Goal: Check status: Check status

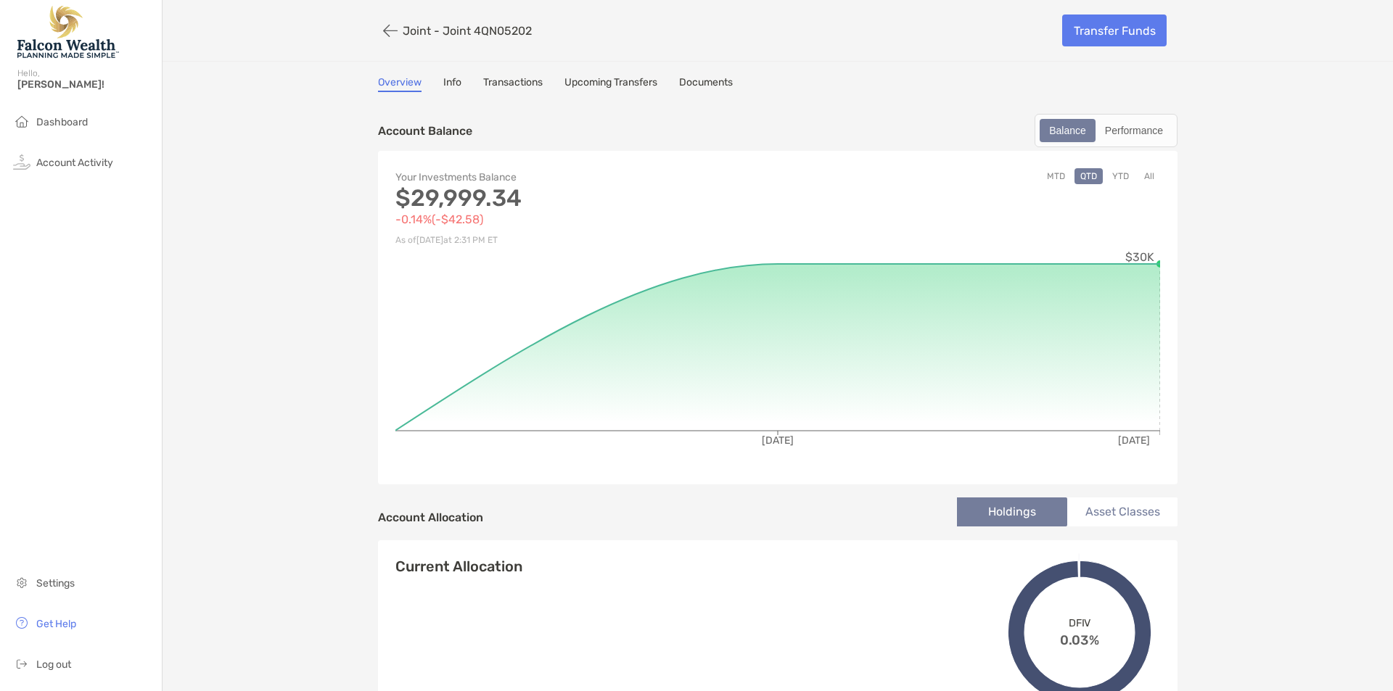
scroll to position [520, 0]
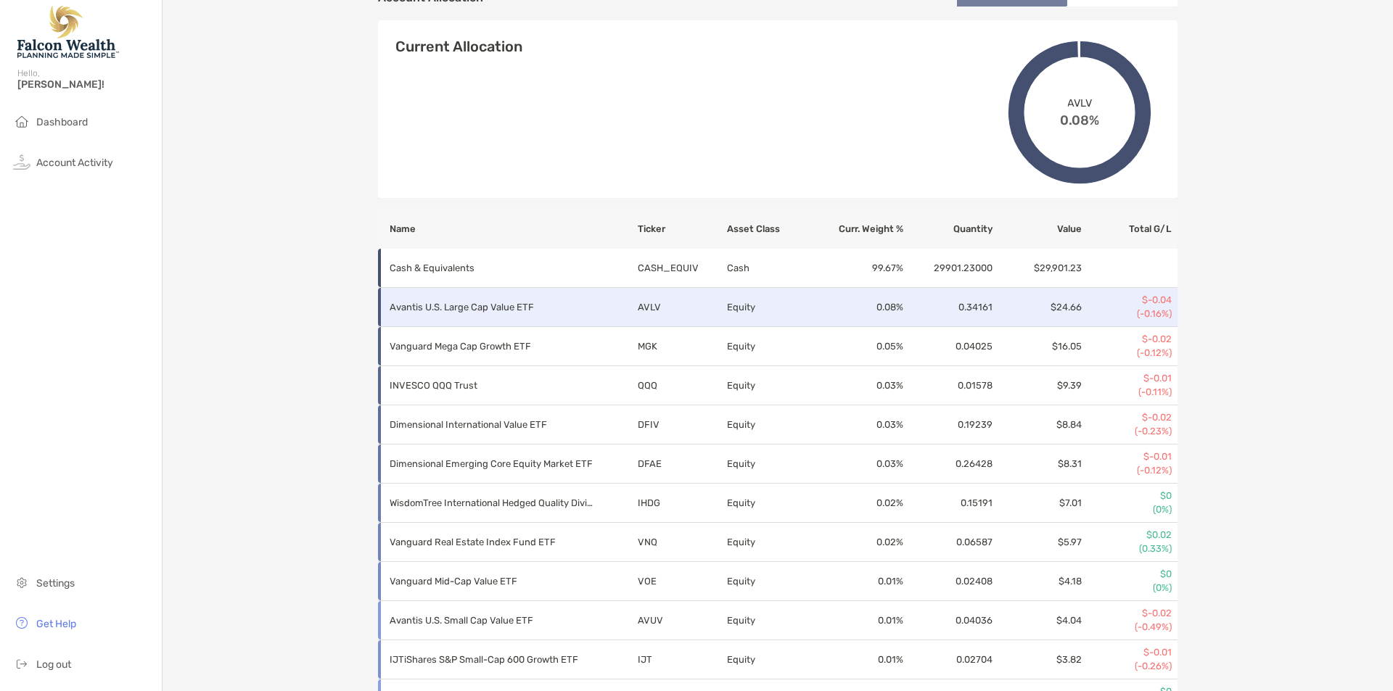
click at [816, 311] on td "0.08 %" at bounding box center [860, 307] width 89 height 39
click at [487, 303] on p "Avantis U.S. Large Cap Value ETF" at bounding box center [491, 307] width 203 height 18
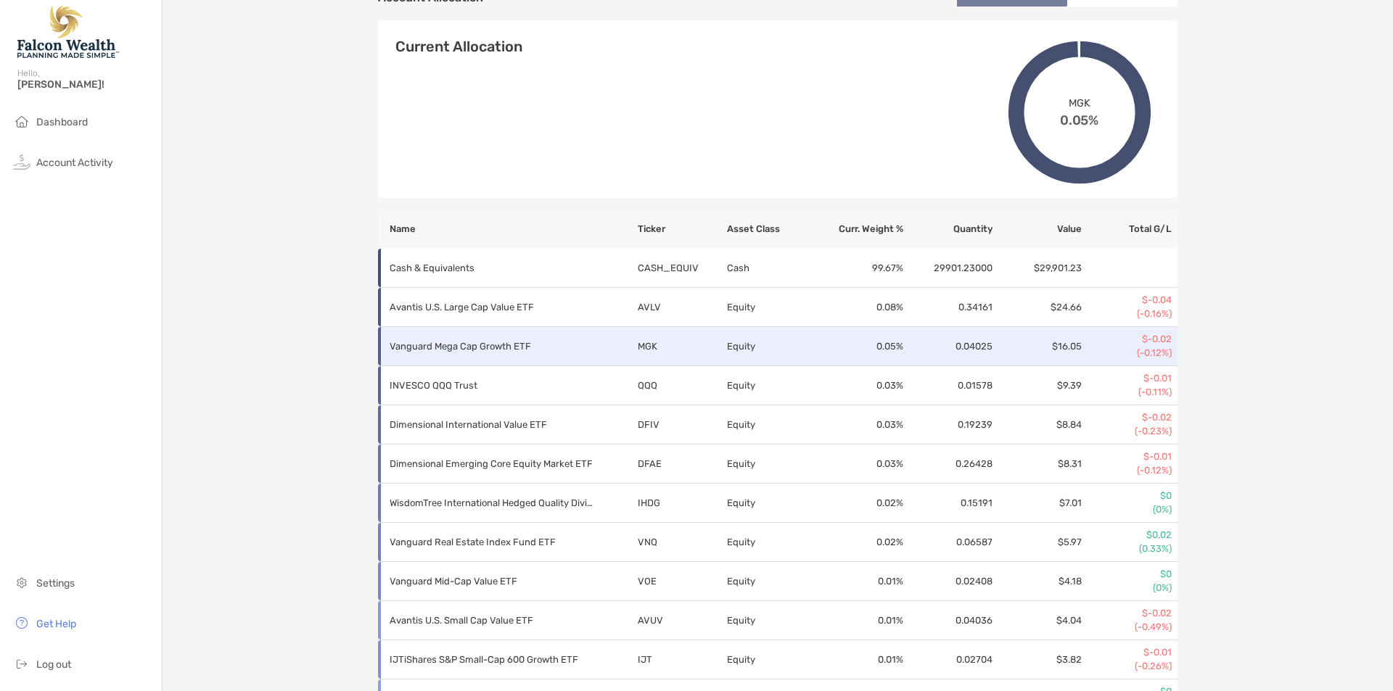
click at [476, 345] on p "Vanguard Mega Cap Growth ETF" at bounding box center [491, 346] width 203 height 18
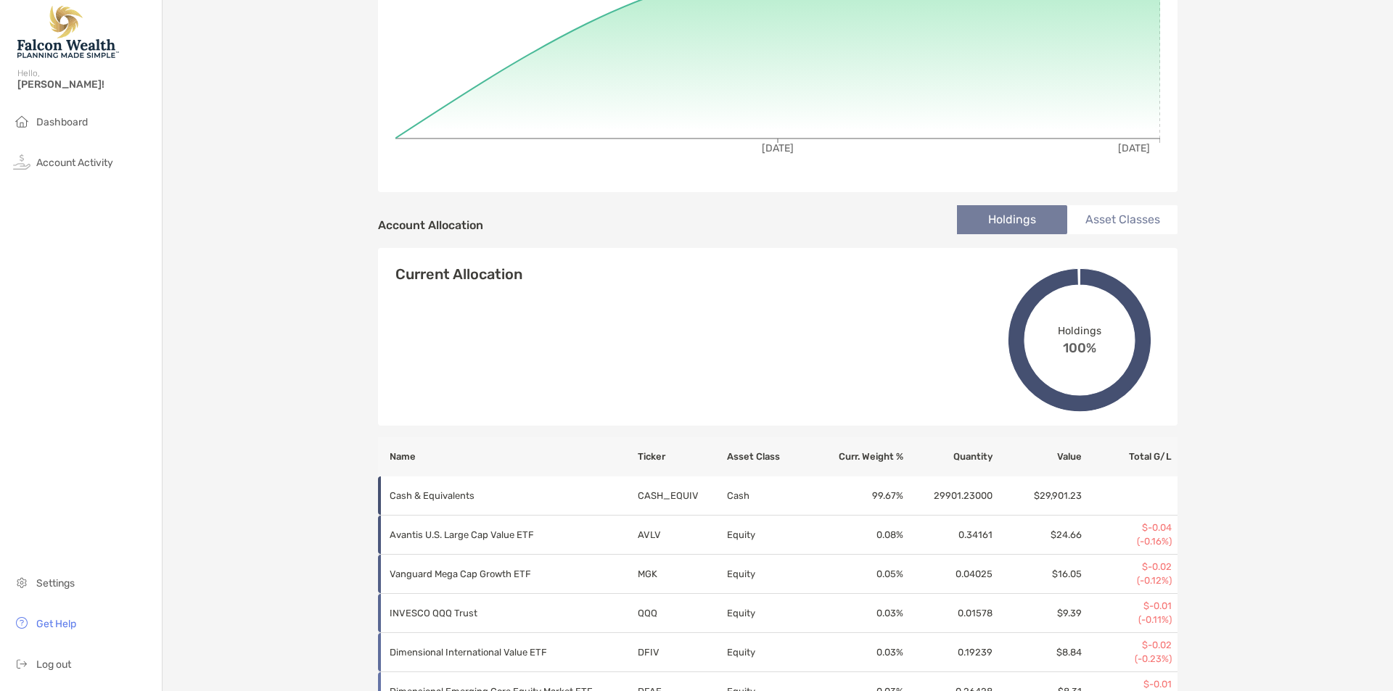
scroll to position [292, 0]
click at [1124, 215] on li "Asset Classes" at bounding box center [1122, 220] width 110 height 29
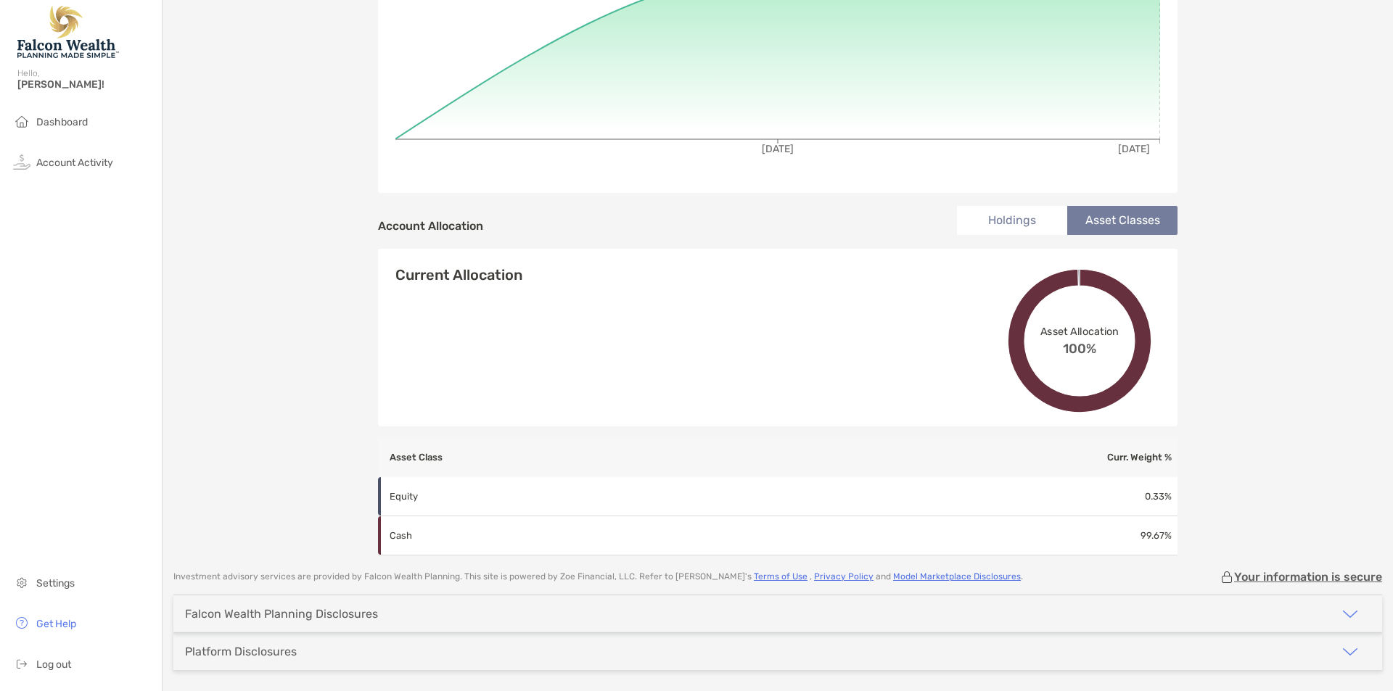
click at [1035, 215] on li "Holdings" at bounding box center [1012, 220] width 110 height 29
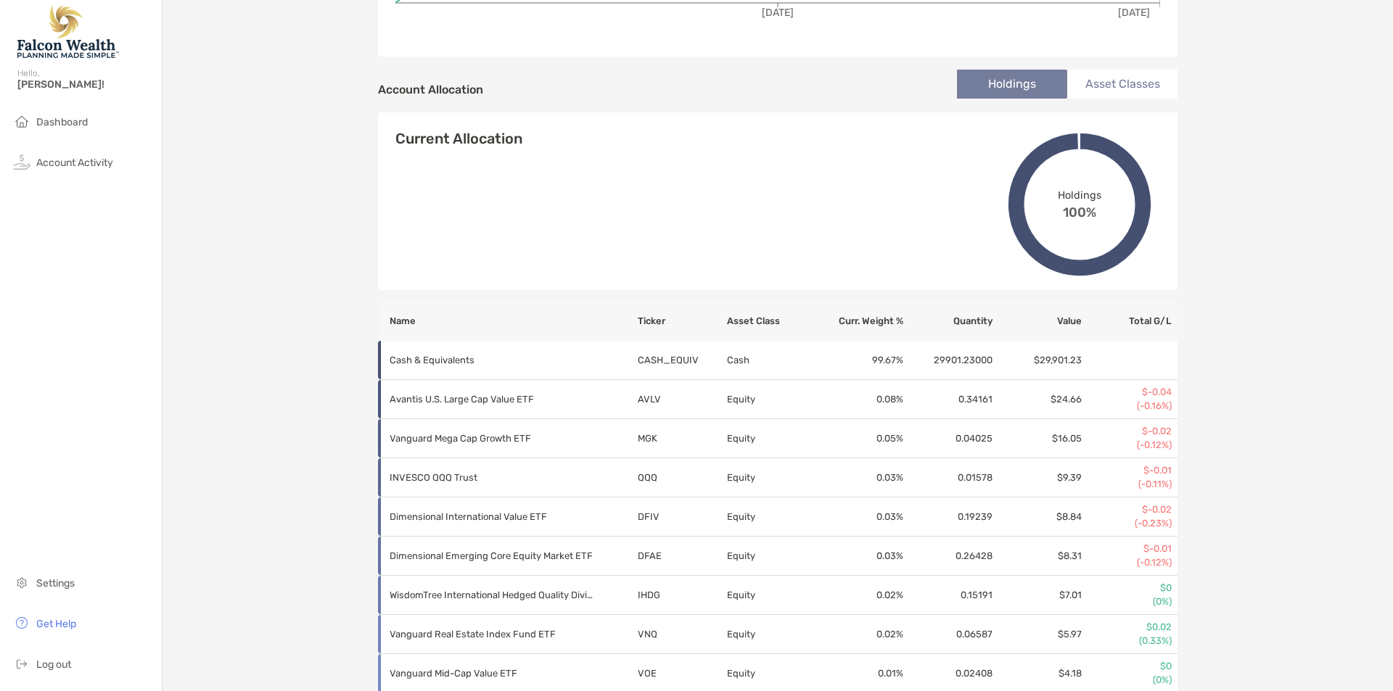
scroll to position [429, 0]
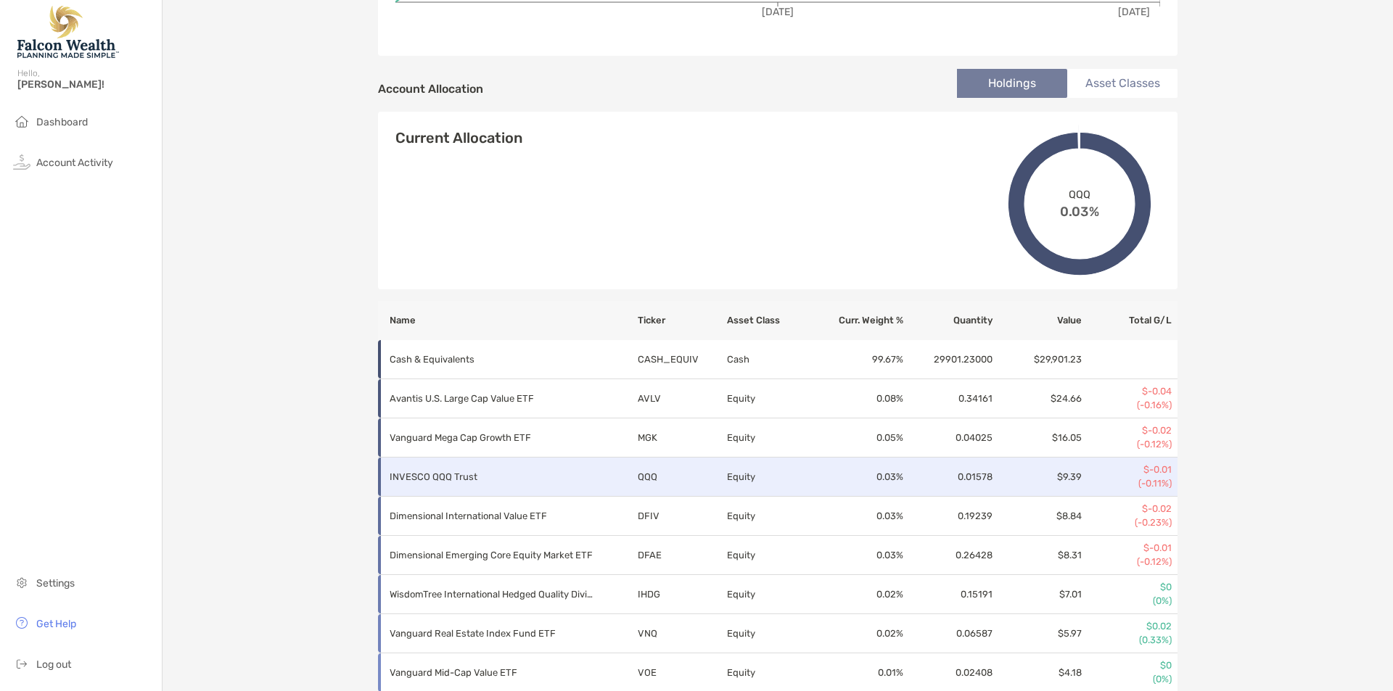
click at [487, 485] on p "INVESCO QQQ Trust" at bounding box center [491, 477] width 203 height 18
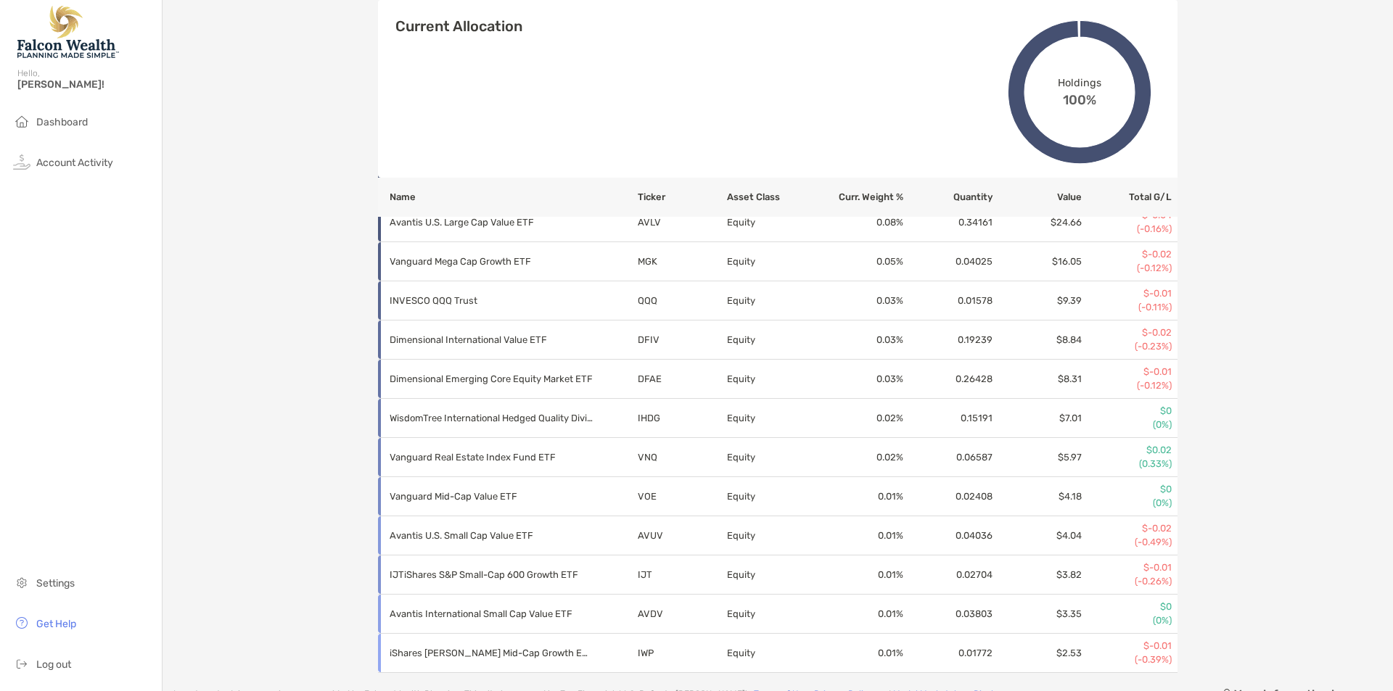
scroll to position [596, 0]
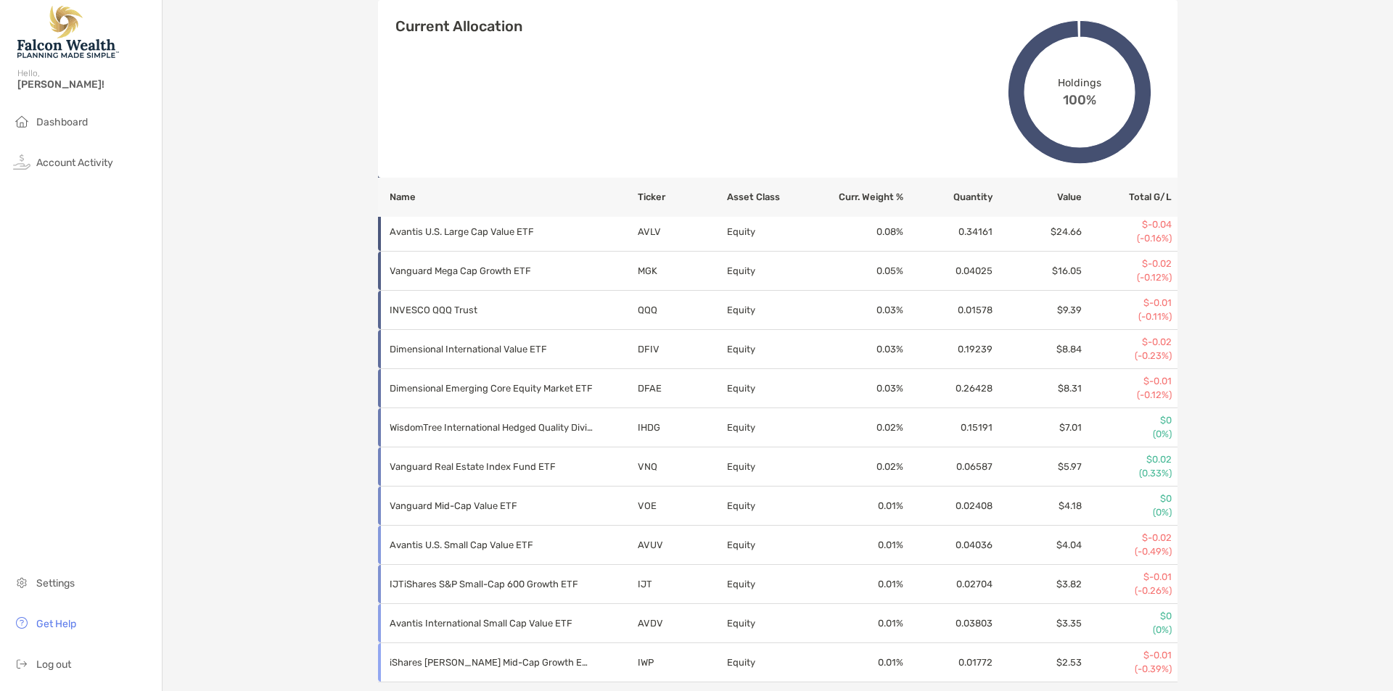
click at [1299, 213] on div "Joint - Joint 4QN05202 Transfer Funds Overview Info Transactions Upcoming Trans…" at bounding box center [778, 43] width 1231 height 1278
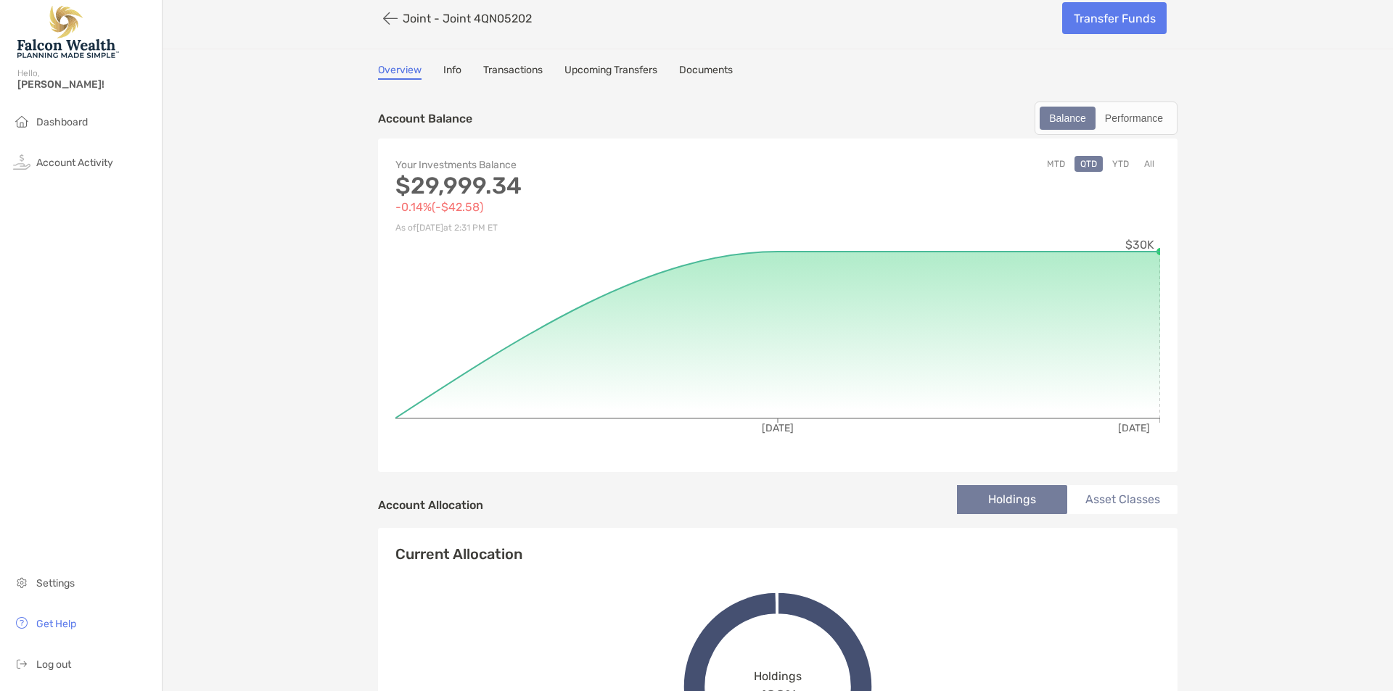
scroll to position [0, 0]
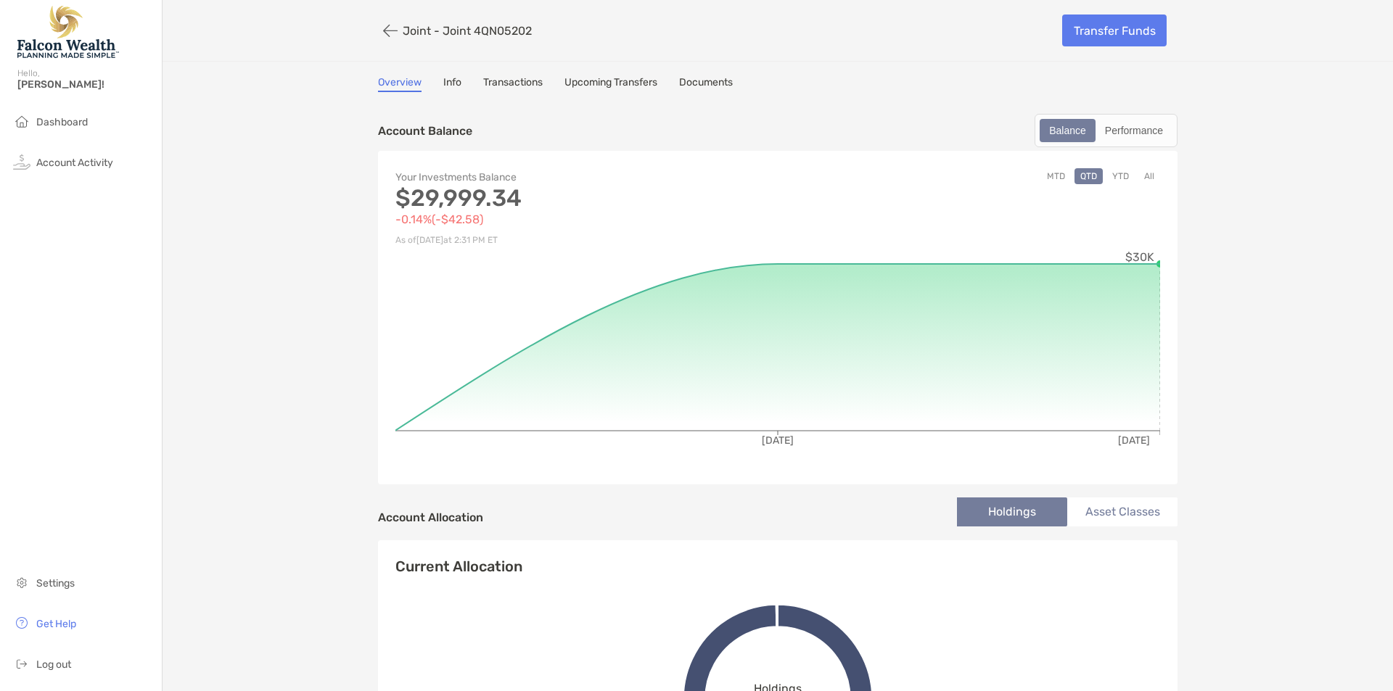
click at [450, 78] on link "Info" at bounding box center [452, 84] width 18 height 16
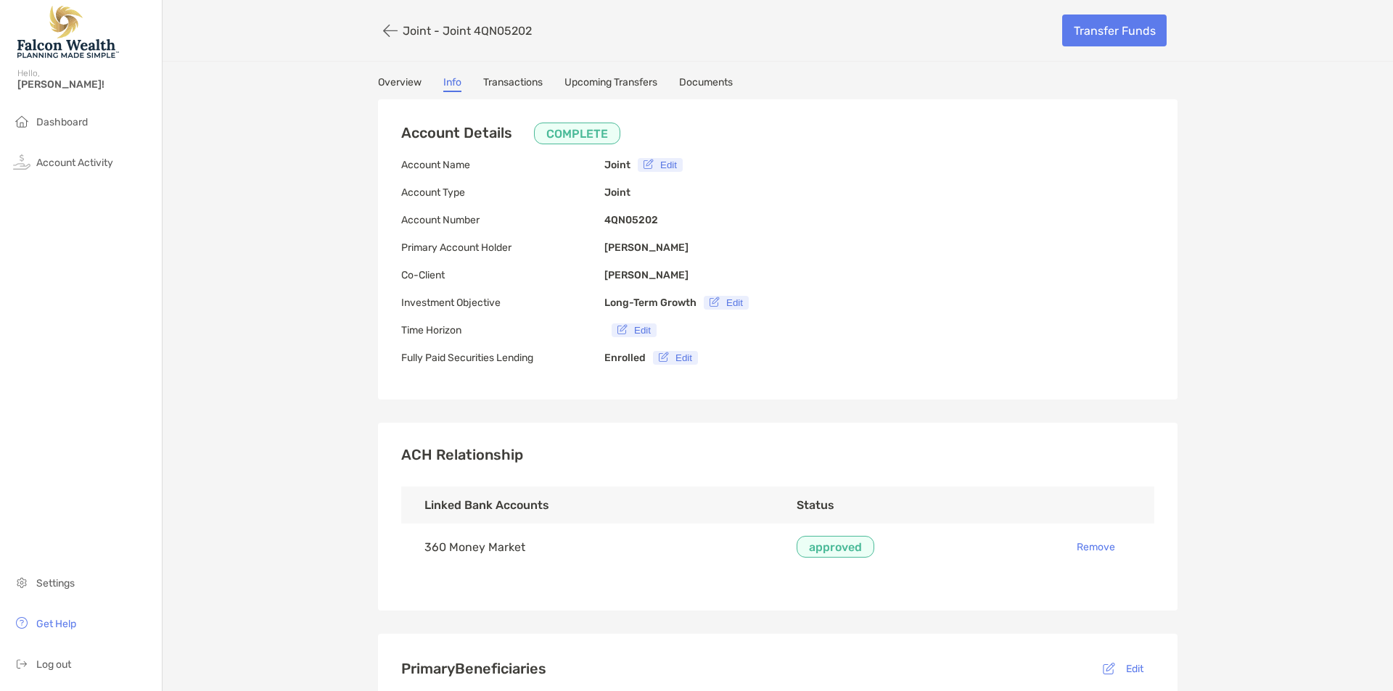
click at [499, 80] on link "Transactions" at bounding box center [512, 84] width 59 height 16
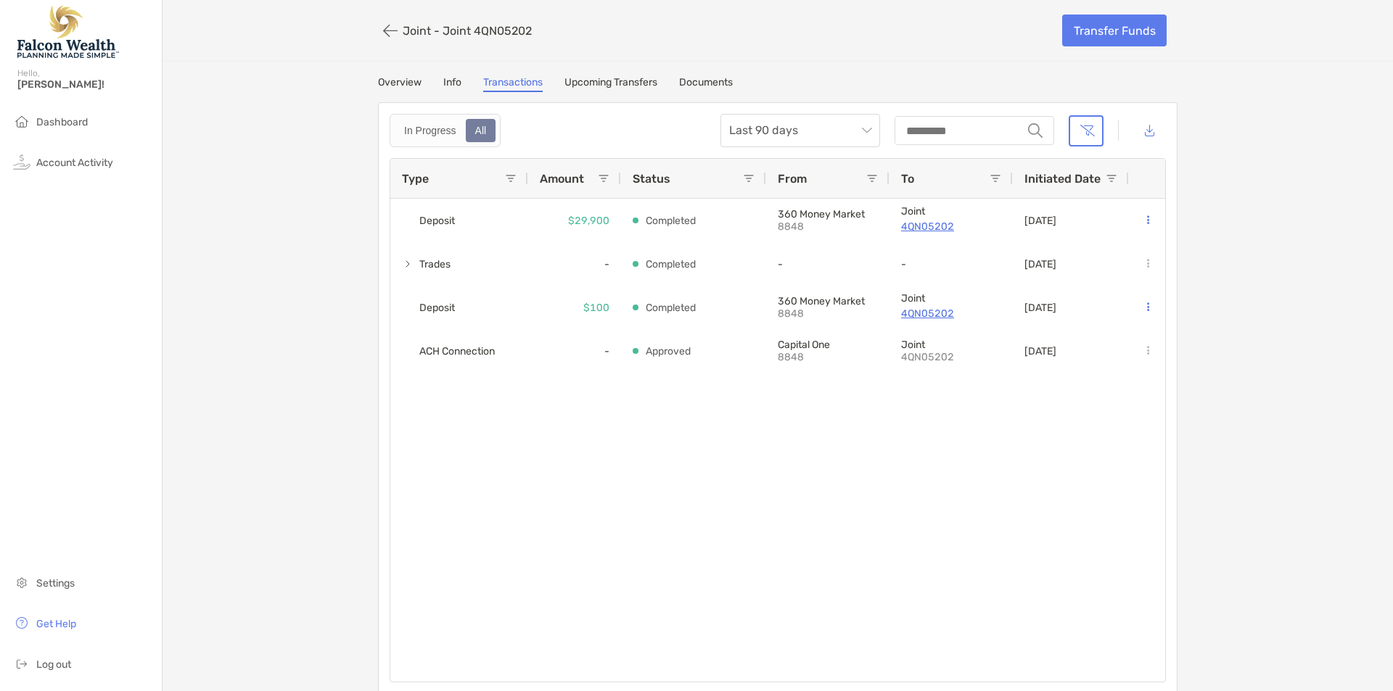
click at [582, 81] on link "Upcoming Transfers" at bounding box center [610, 84] width 93 height 16
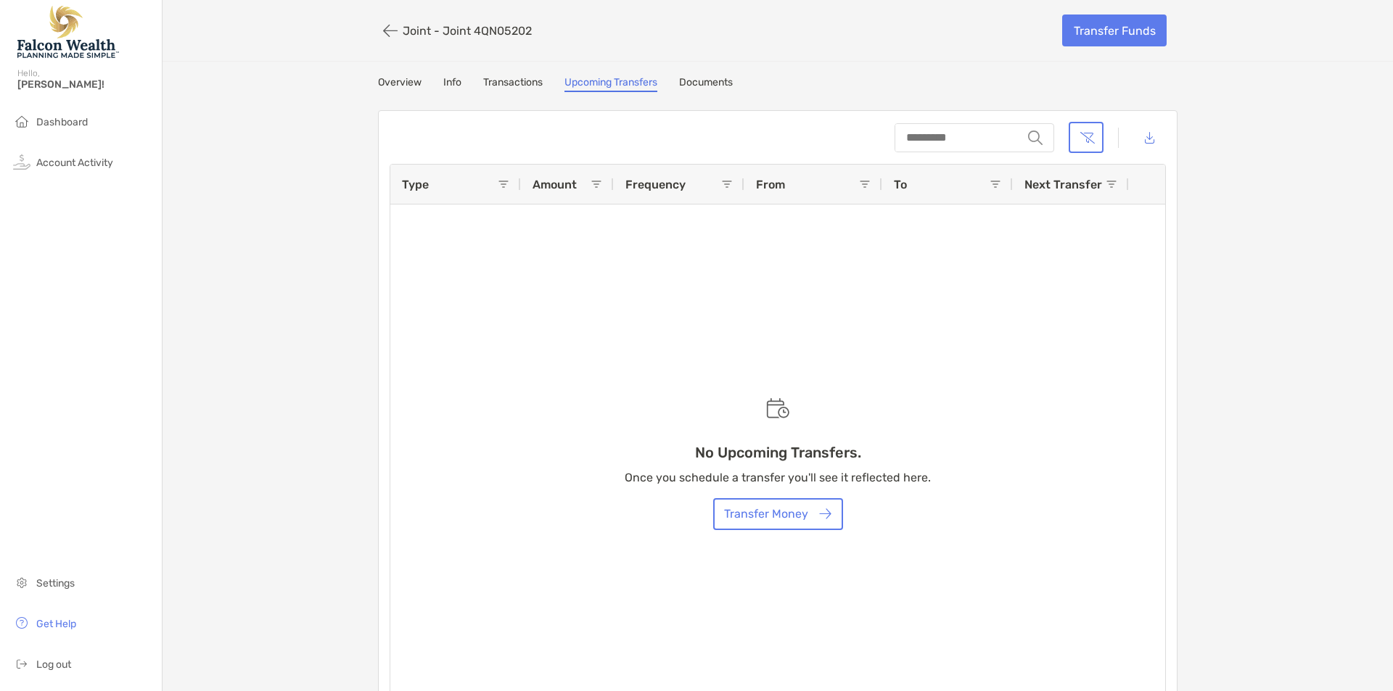
click at [701, 82] on link "Documents" at bounding box center [706, 84] width 54 height 16
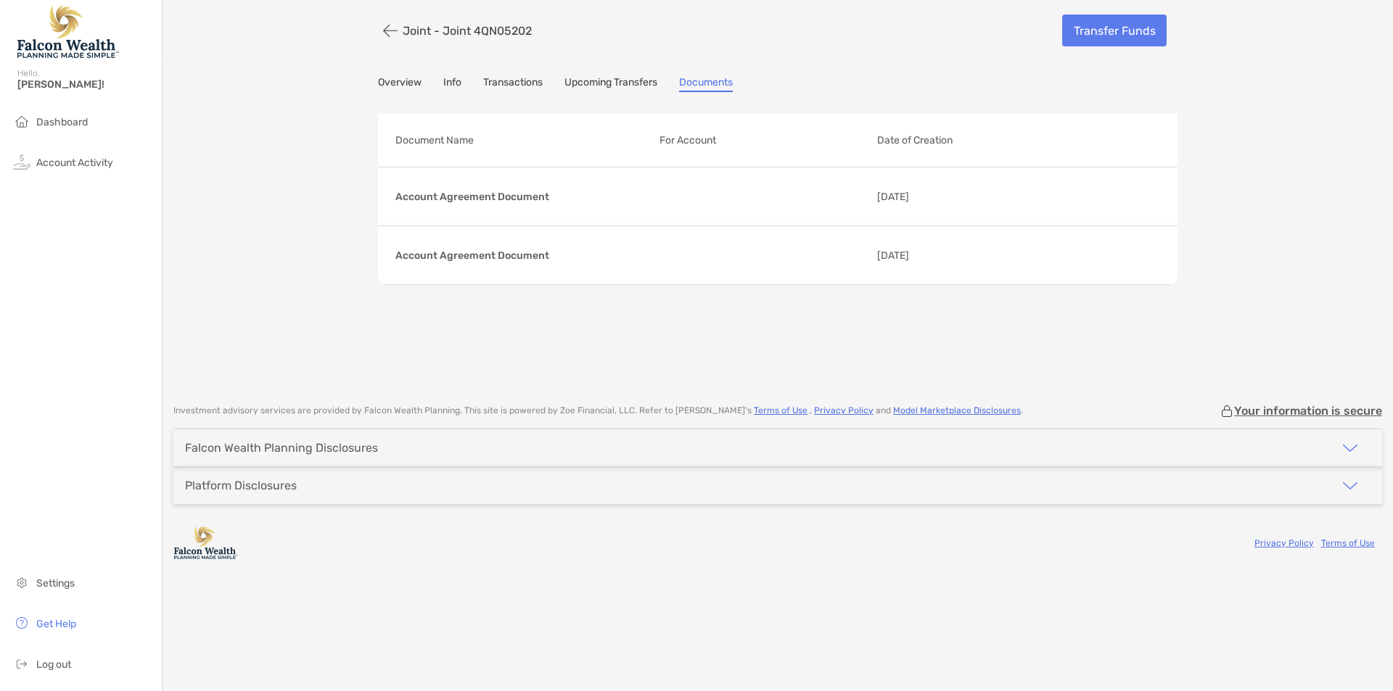
click at [408, 86] on link "Overview" at bounding box center [400, 84] width 44 height 16
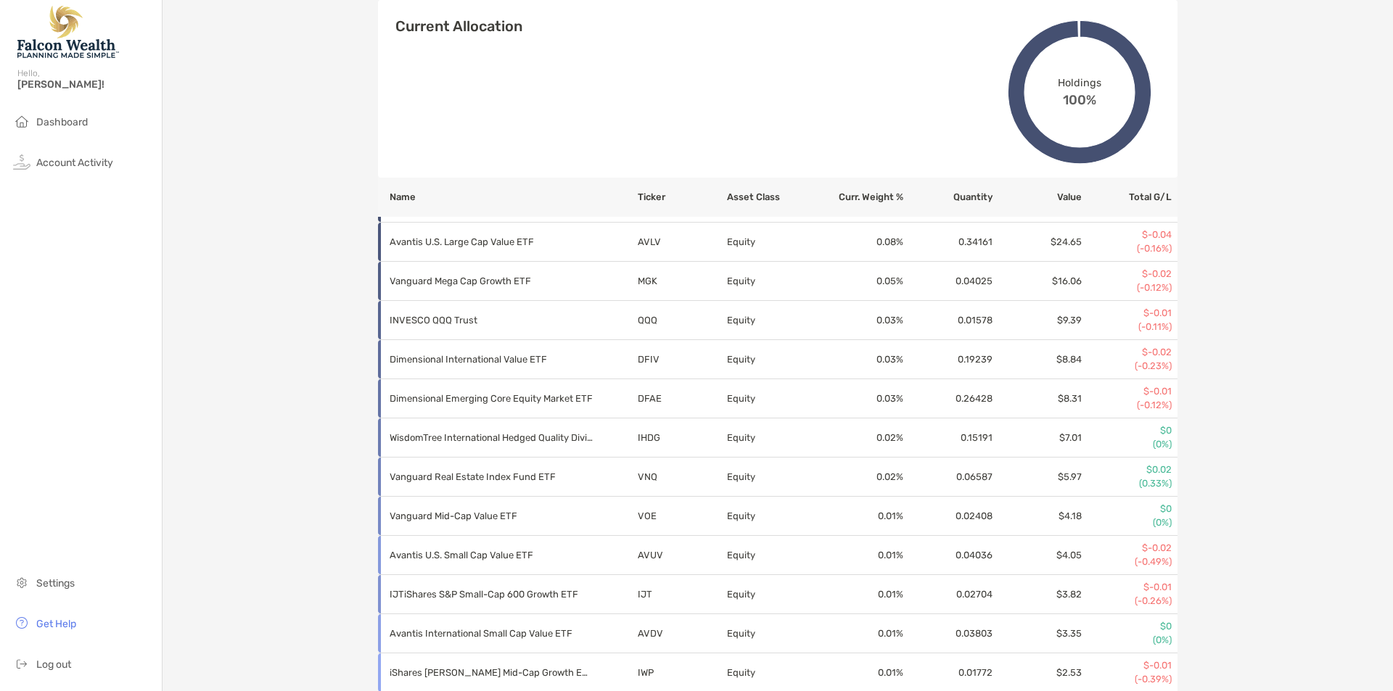
scroll to position [506, 0]
